Goal: Task Accomplishment & Management: Use online tool/utility

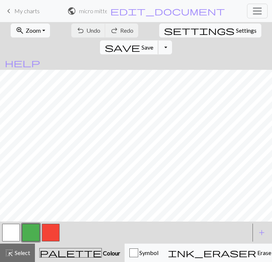
click at [140, 42] on span "save" at bounding box center [122, 47] width 35 height 10
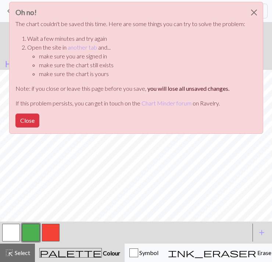
click at [19, 12] on h3 "Oh no!" at bounding box center [130, 12] width 230 height 8
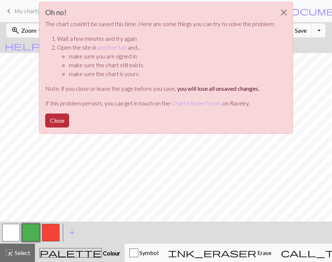
click at [55, 119] on button "Close" at bounding box center [57, 120] width 24 height 14
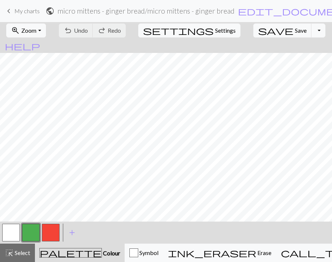
click at [22, 12] on span "My charts" at bounding box center [26, 10] width 25 height 7
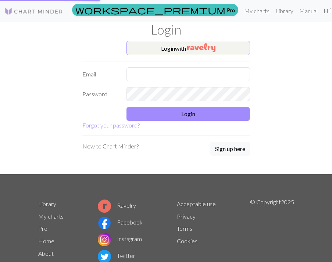
type input "deerbrown@me.com"
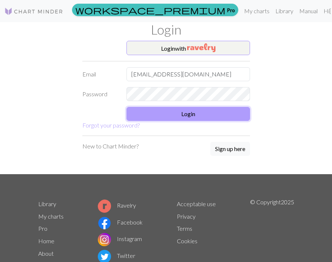
click at [170, 121] on button "Login" at bounding box center [187, 114] width 123 height 14
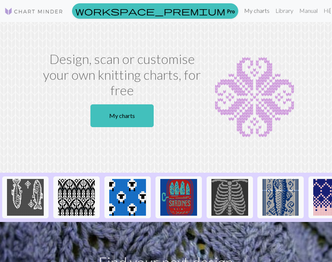
click at [241, 8] on link "My charts" at bounding box center [256, 10] width 31 height 15
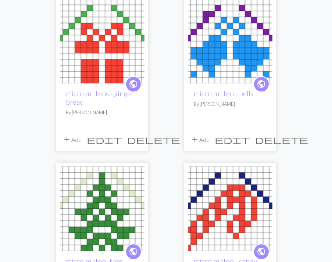
scroll to position [95, 0]
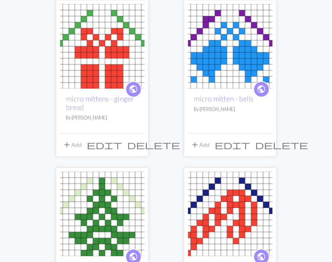
click at [203, 62] on img at bounding box center [230, 46] width 84 height 84
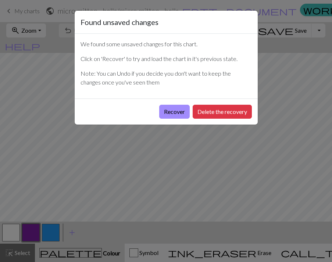
click at [270, 95] on div "Found unsaved changes We found some unsaved changes for this chart. Click on 'R…" at bounding box center [166, 131] width 332 height 262
click at [167, 107] on button "Recover" at bounding box center [174, 112] width 30 height 14
